Goal: Information Seeking & Learning: Learn about a topic

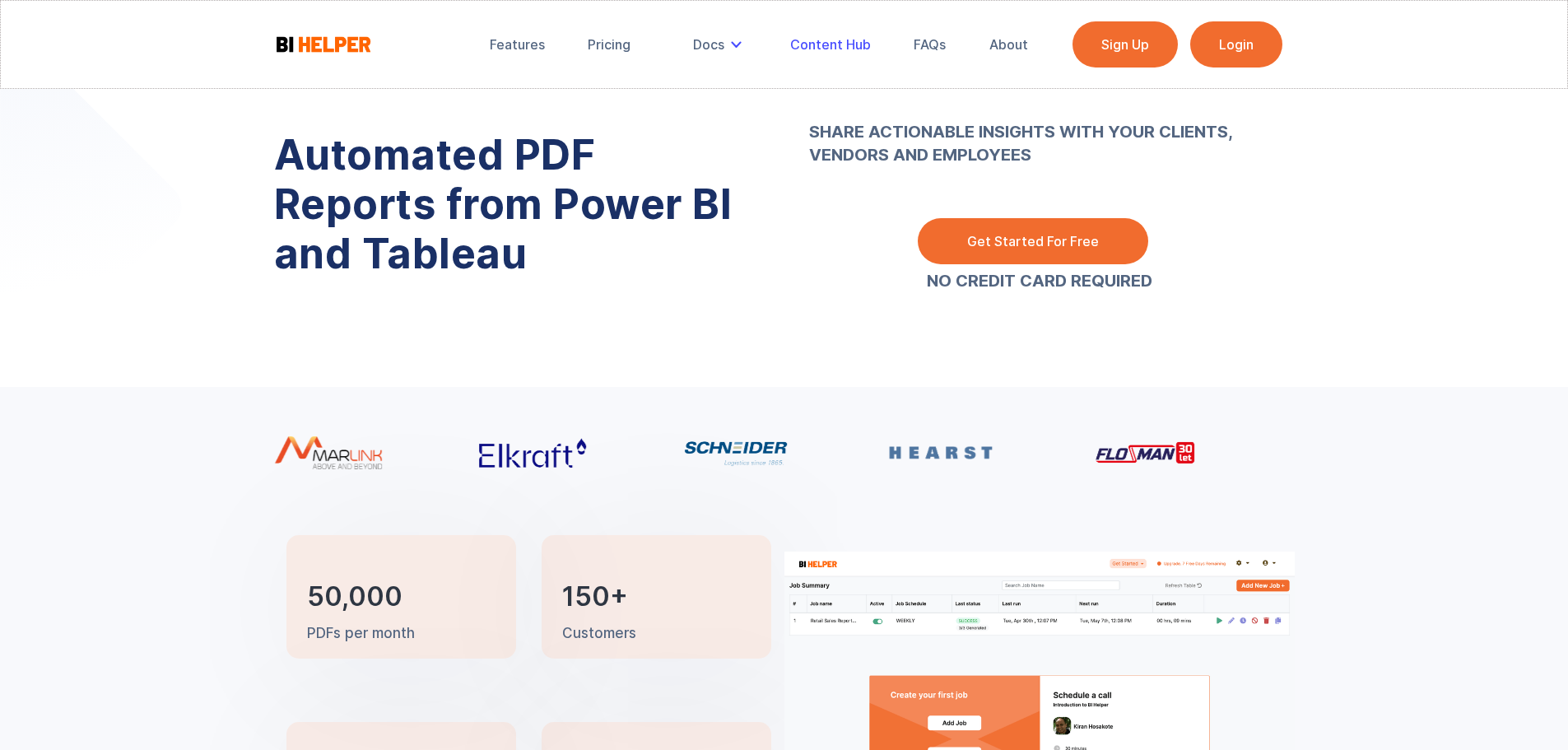
click at [859, 48] on div "Content Hub" at bounding box center [830, 44] width 81 height 16
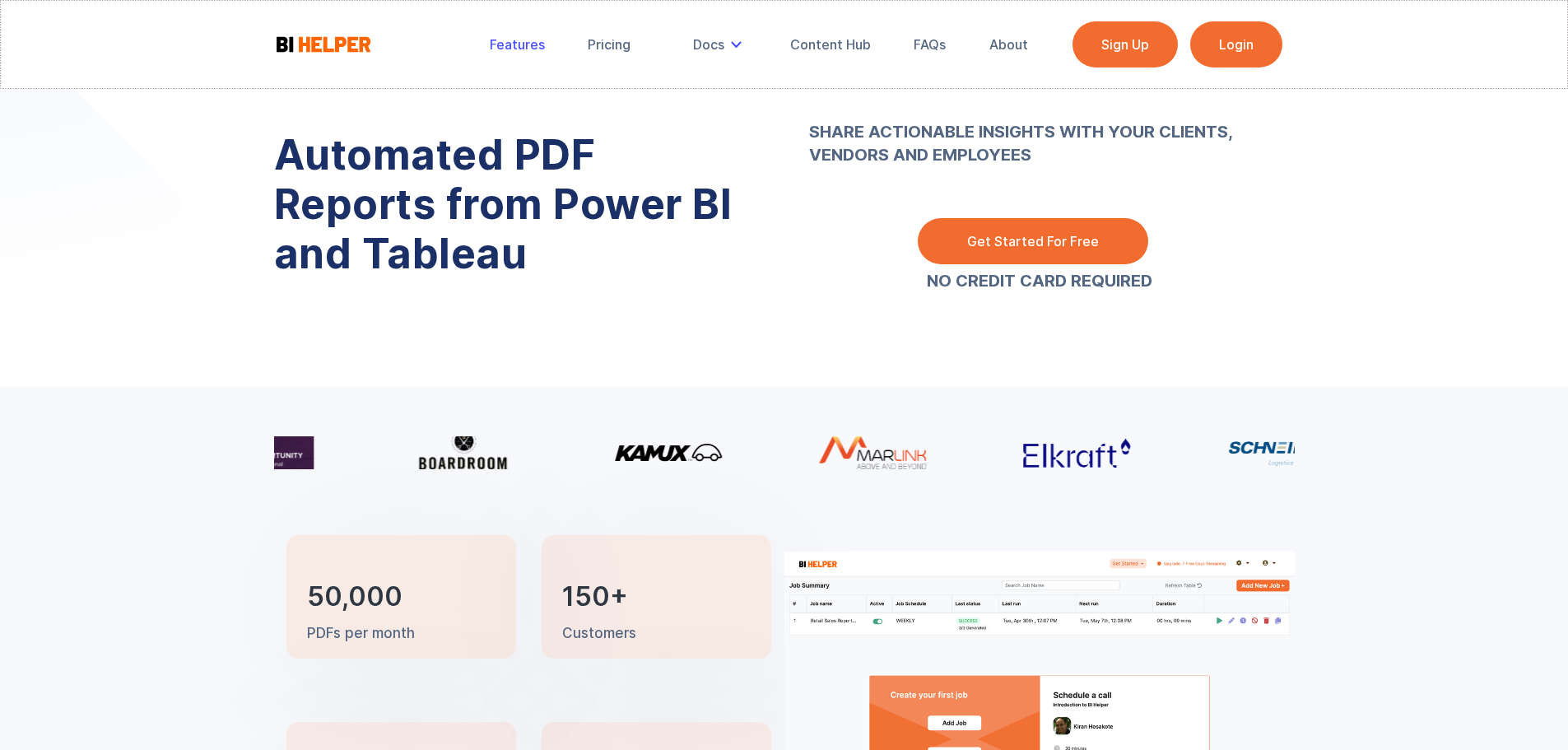
click at [512, 38] on div "Features" at bounding box center [518, 44] width 55 height 16
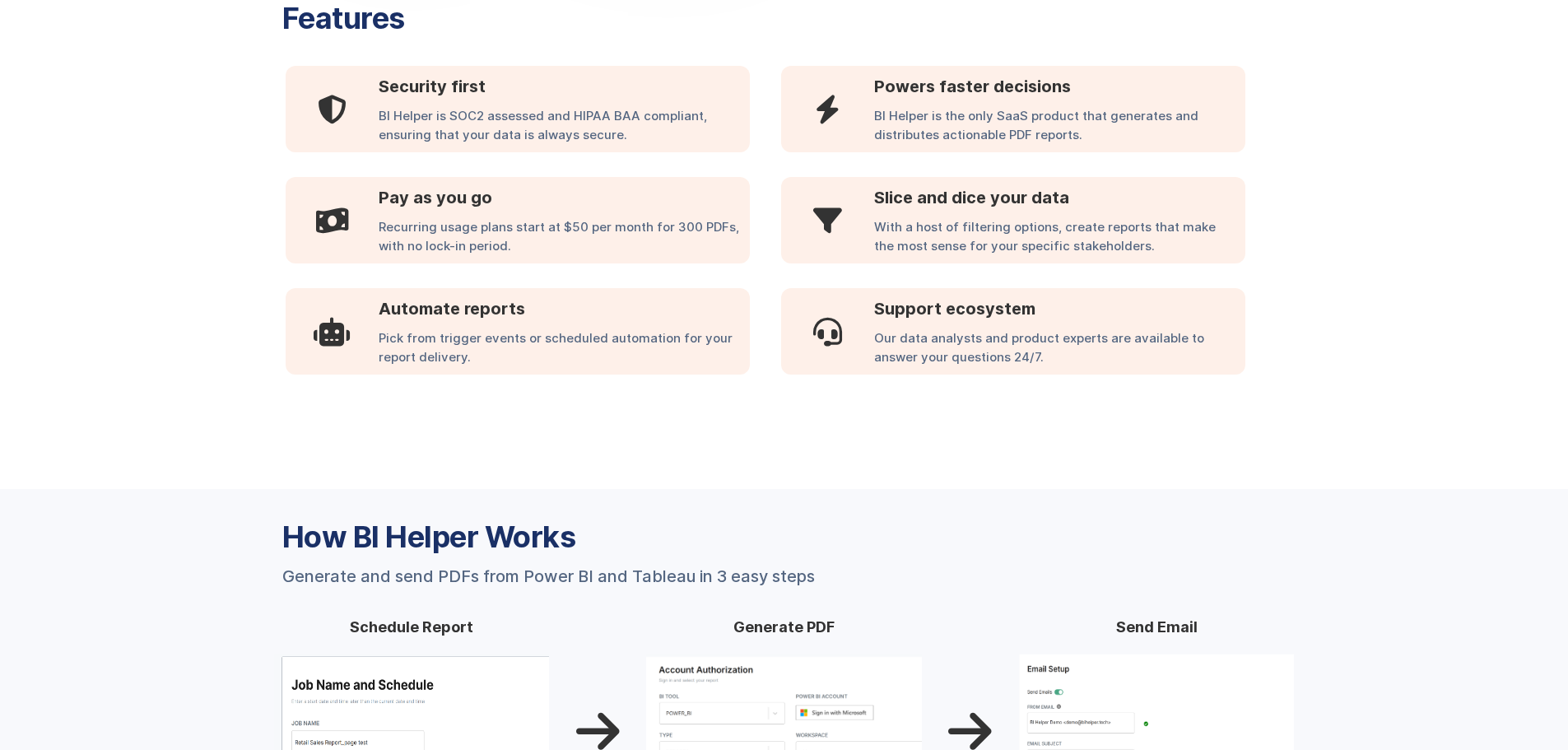
scroll to position [955, 0]
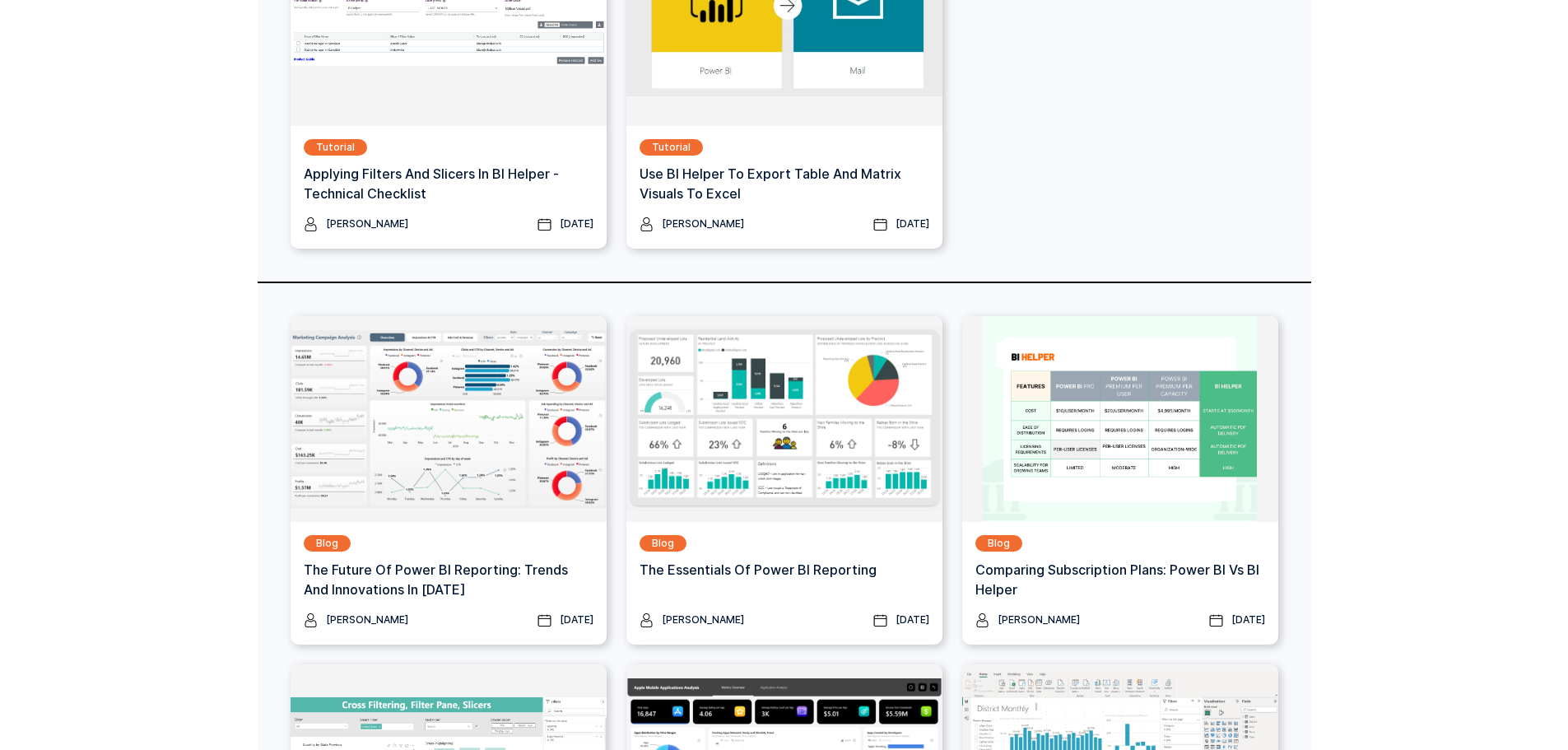
scroll to position [741, 0]
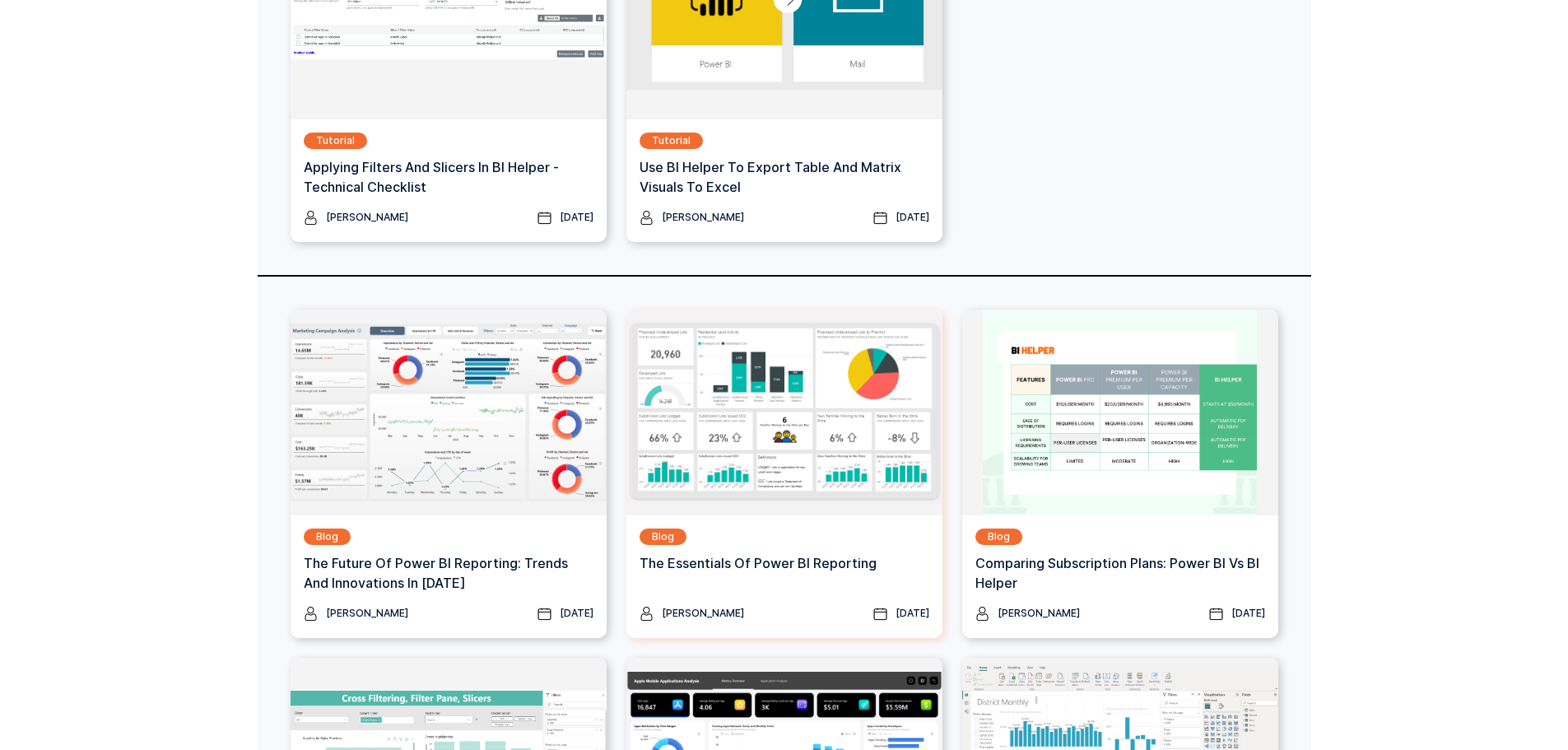
click at [810, 560] on h3 "The Essentials of Power BI Reporting" at bounding box center [758, 563] width 237 height 20
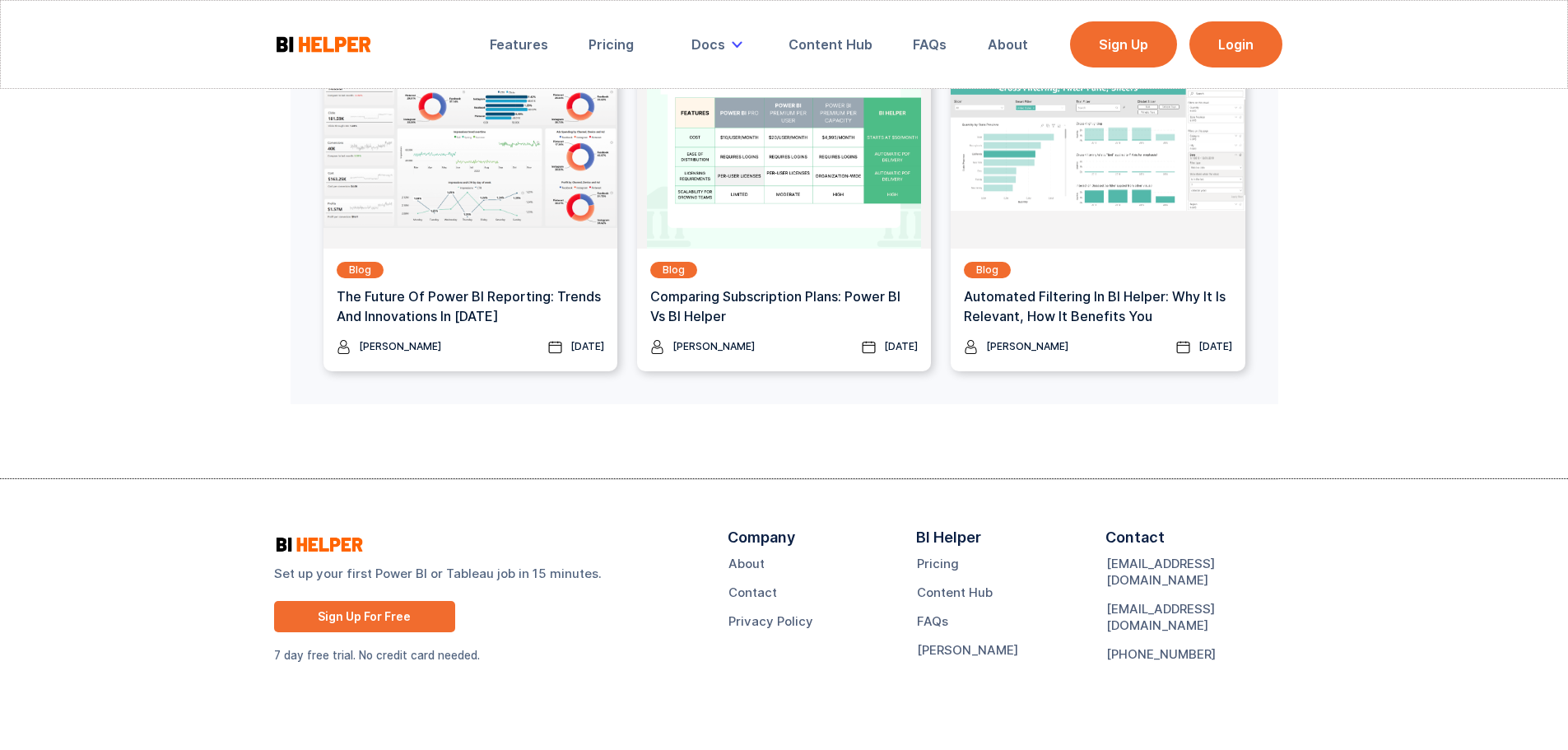
scroll to position [2848, 0]
